Goal: Information Seeking & Learning: Learn about a topic

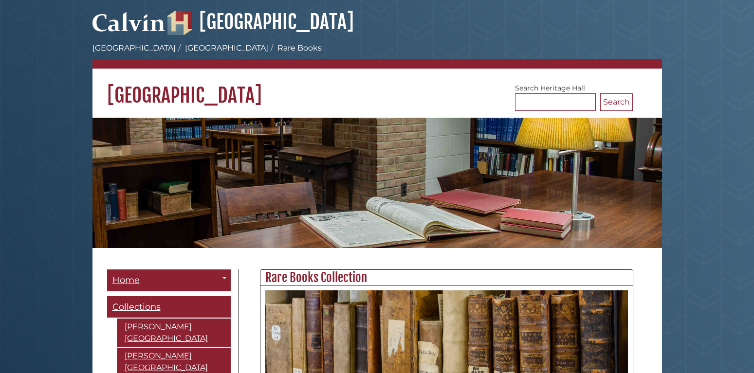
scroll to position [50, 0]
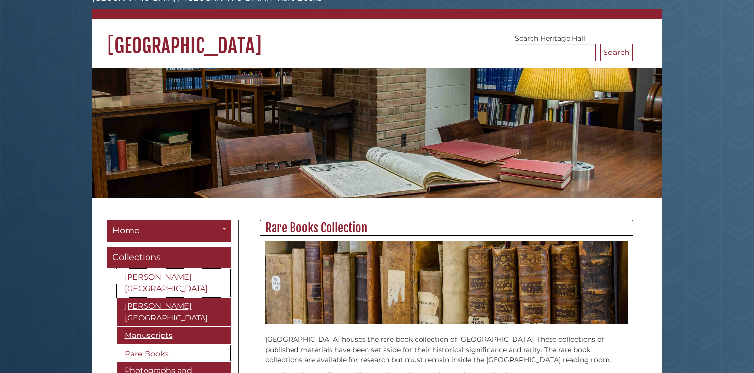
click at [179, 278] on link "[PERSON_NAME][GEOGRAPHIC_DATA]" at bounding box center [174, 283] width 114 height 28
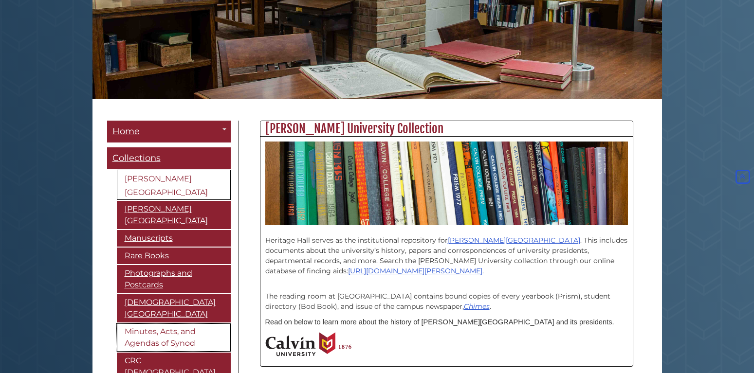
scroll to position [53, 0]
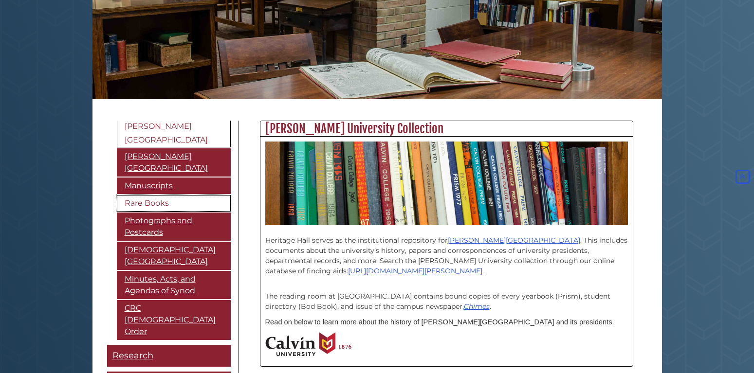
click at [148, 195] on link "Rare Books" at bounding box center [174, 203] width 114 height 17
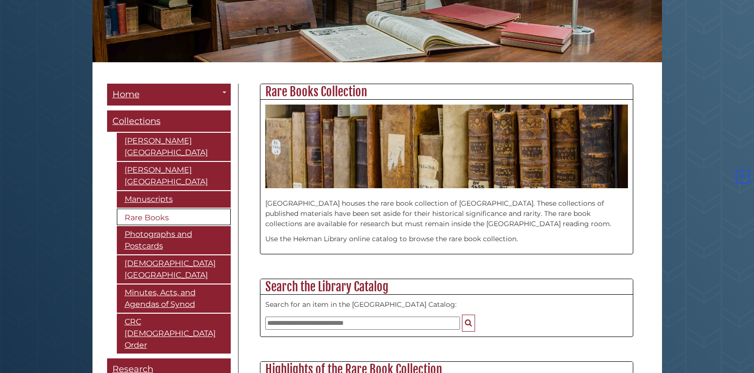
scroll to position [161, 0]
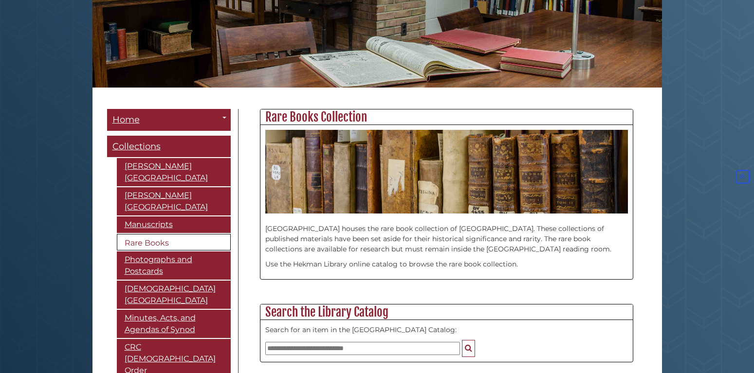
click at [280, 347] on input "text" at bounding box center [362, 348] width 195 height 13
click at [328, 351] on input "**********" at bounding box center [362, 348] width 195 height 13
type input "**********"
click at [468, 347] on icon "Search" at bounding box center [468, 348] width 7 height 8
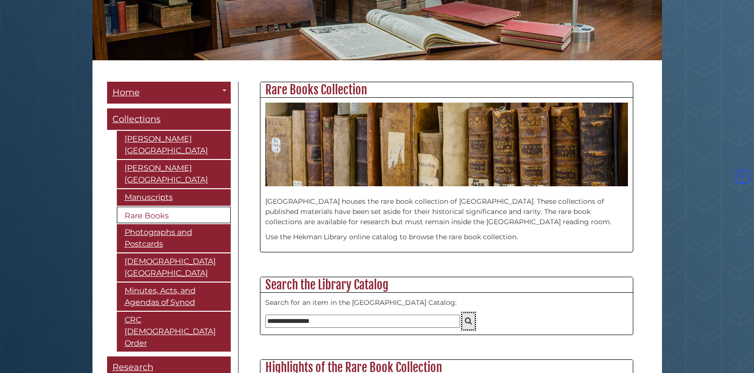
scroll to position [210, 0]
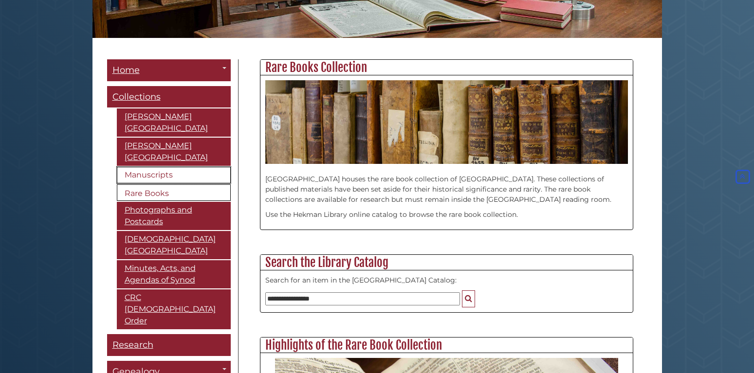
click at [159, 167] on link "Manuscripts" at bounding box center [174, 175] width 114 height 17
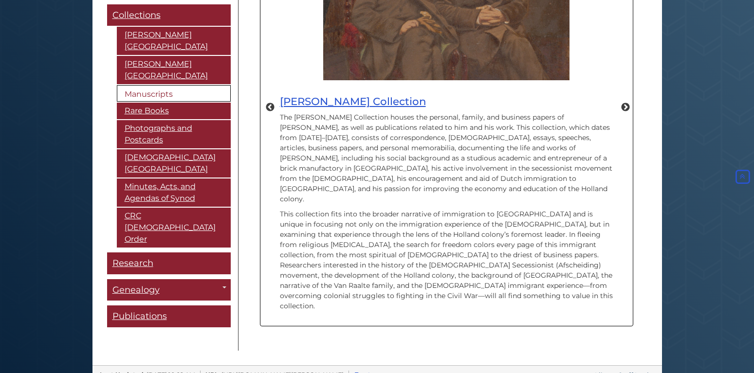
scroll to position [614, 0]
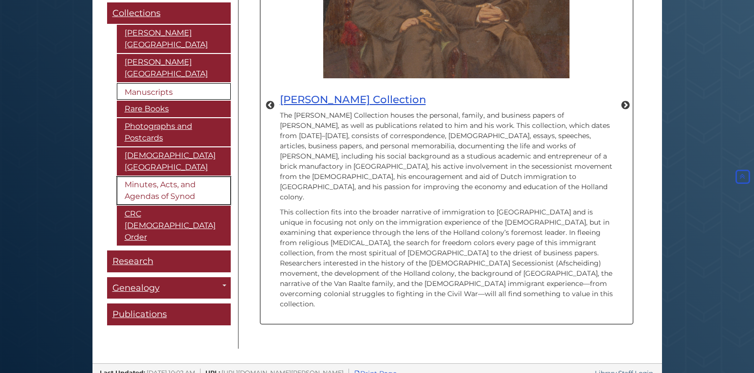
click at [138, 177] on link "Minutes, Acts, and Agendas of Synod" at bounding box center [174, 191] width 114 height 28
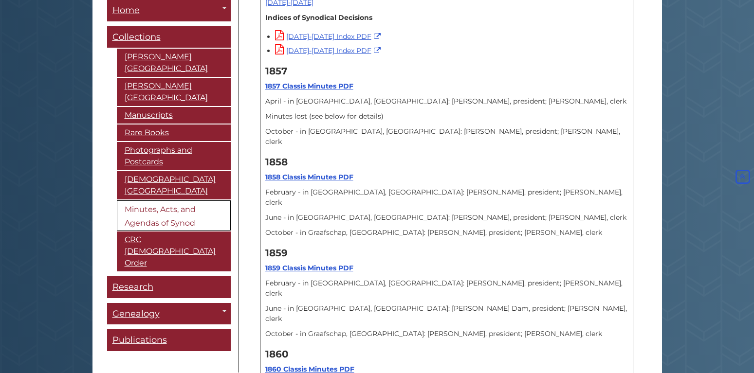
scroll to position [447, 0]
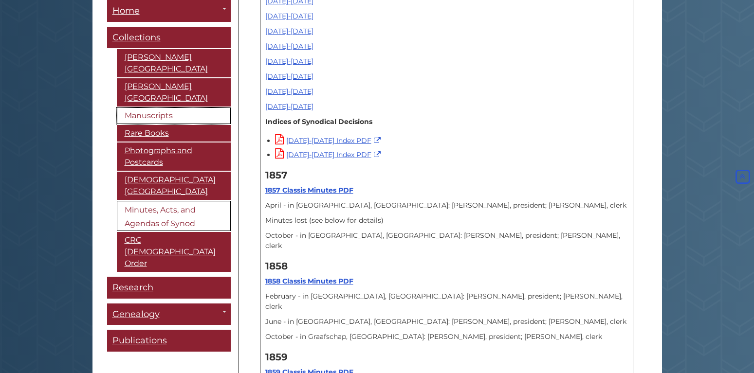
click at [170, 108] on link "Manuscripts" at bounding box center [174, 116] width 114 height 17
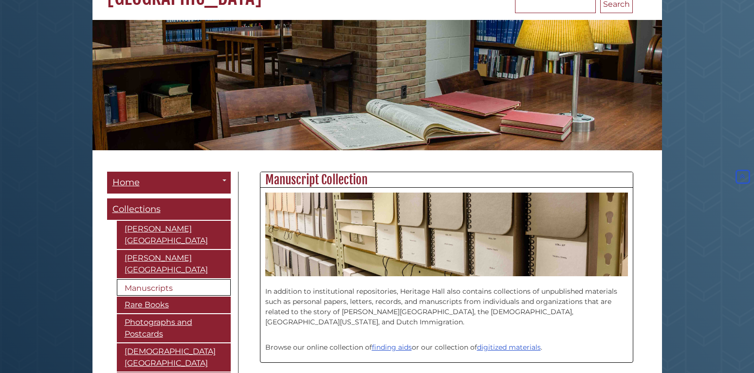
scroll to position [50, 0]
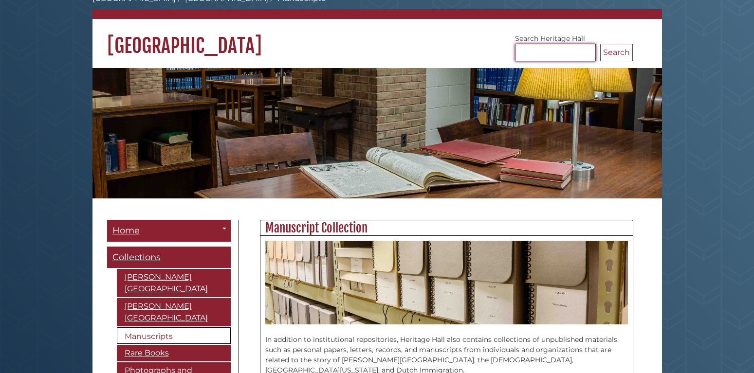
click at [572, 52] on input "Search [GEOGRAPHIC_DATA]" at bounding box center [555, 53] width 81 height 18
click at [226, 227] on link "Toggle Dropdown" at bounding box center [224, 228] width 14 height 16
click at [227, 225] on link "Toggle Dropdown" at bounding box center [224, 228] width 14 height 16
click at [164, 248] on link "Archives Staff" at bounding box center [146, 251] width 77 height 14
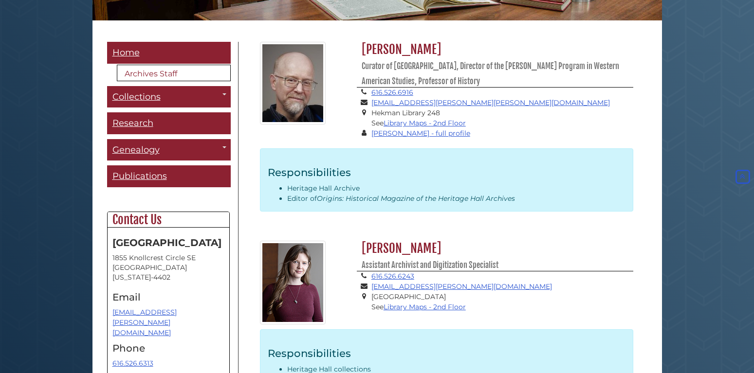
scroll to position [164, 0]
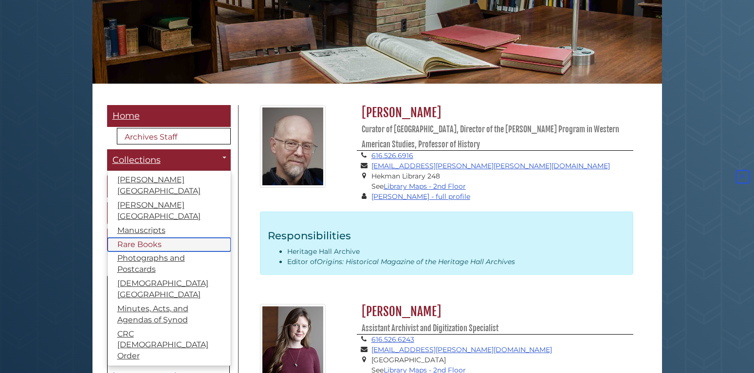
click at [130, 238] on link "Rare Books" at bounding box center [169, 245] width 123 height 14
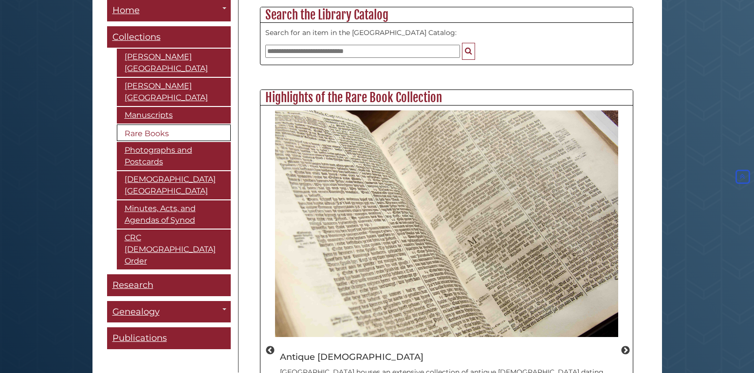
scroll to position [447, 0]
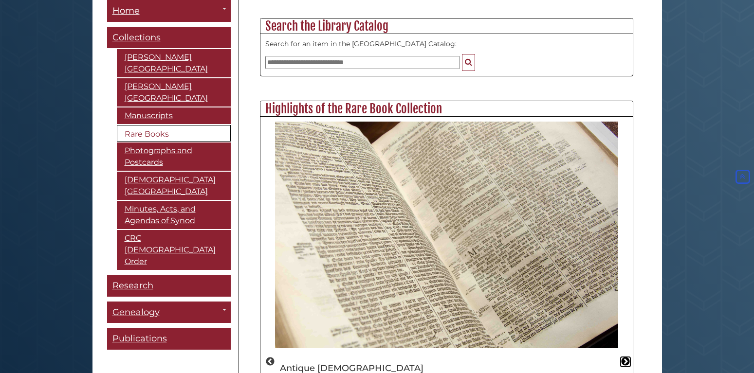
click at [624, 357] on button "Next" at bounding box center [626, 362] width 10 height 10
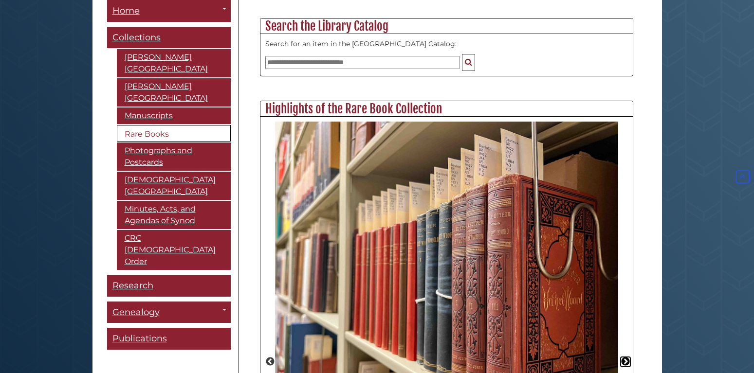
click at [623, 357] on button "Next" at bounding box center [626, 362] width 10 height 10
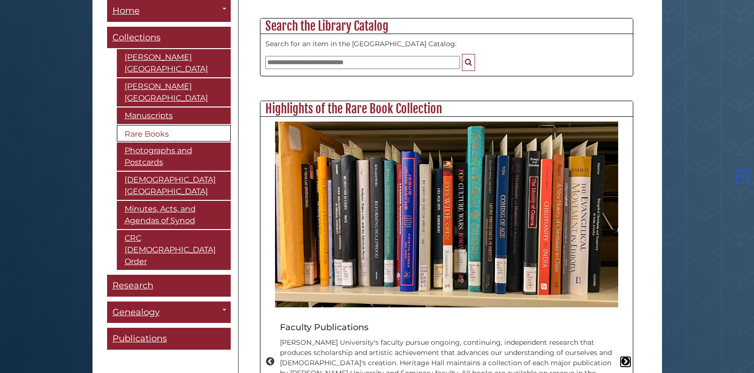
click at [623, 357] on button "Next" at bounding box center [626, 362] width 10 height 10
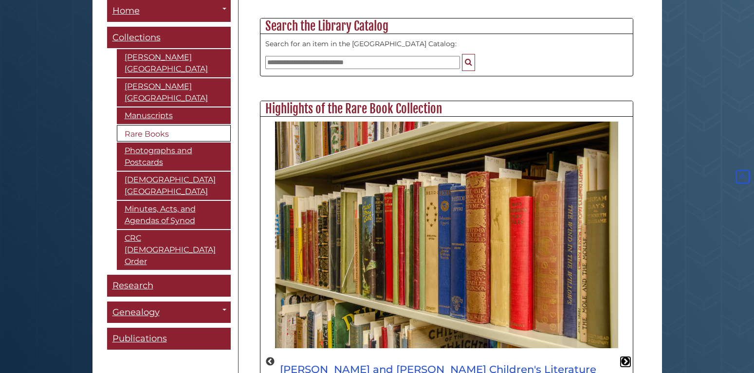
click at [624, 357] on button "Next" at bounding box center [626, 362] width 10 height 10
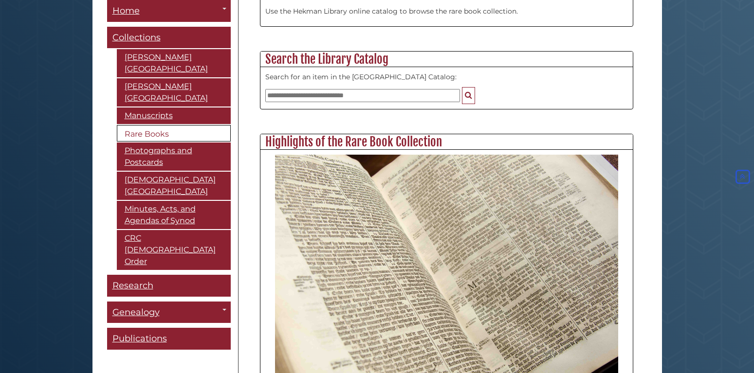
scroll to position [199, 0]
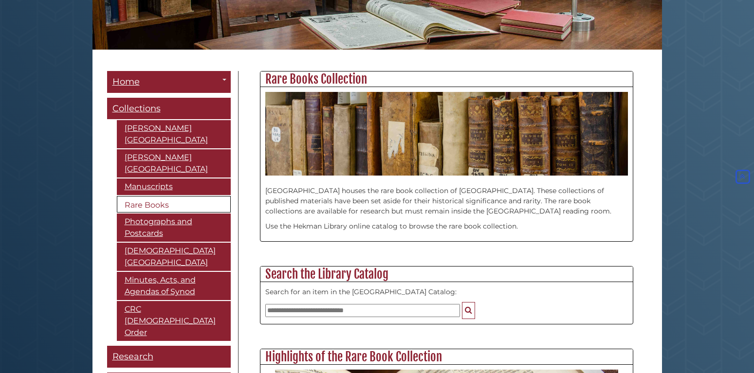
click at [273, 311] on input "text" at bounding box center [362, 310] width 195 height 13
type input "**********"
click at [462, 302] on button "Search" at bounding box center [468, 310] width 13 height 17
